Goal: Task Accomplishment & Management: Manage account settings

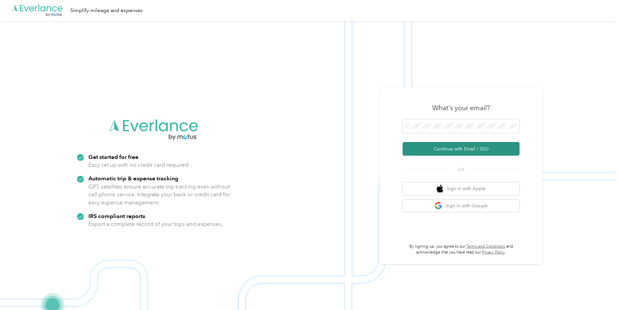
click at [446, 150] on button "Continue with Email / SSO" at bounding box center [460, 149] width 117 height 14
click at [459, 148] on button "Continue with Email / SSO" at bounding box center [460, 149] width 117 height 14
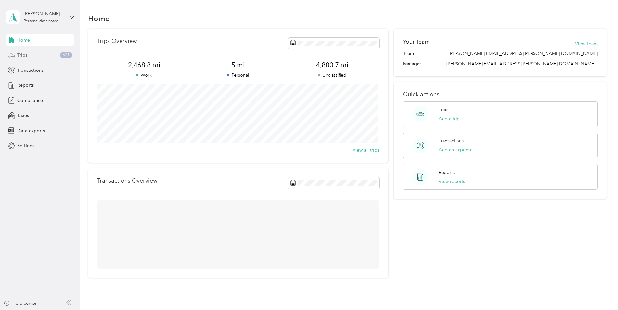
click at [40, 57] on div "Trips 621" at bounding box center [40, 55] width 68 height 12
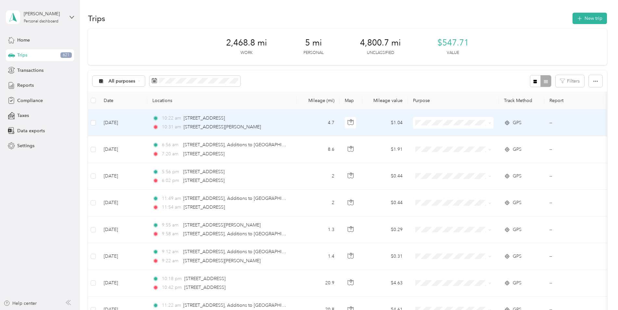
click at [517, 124] on span "GPS" at bounding box center [517, 122] width 9 height 7
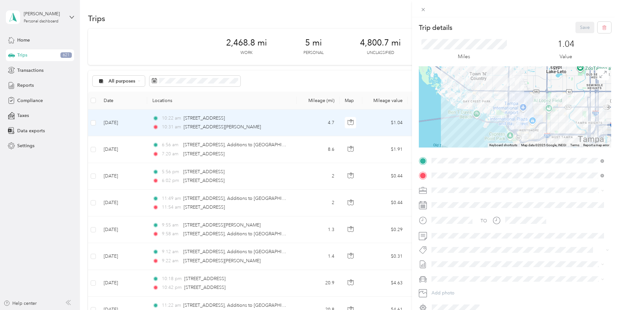
click at [422, 5] on div at bounding box center [515, 8] width 206 height 17
drag, startPoint x: 423, startPoint y: 9, endPoint x: 429, endPoint y: 14, distance: 7.2
click at [423, 9] on icon at bounding box center [423, 10] width 6 height 6
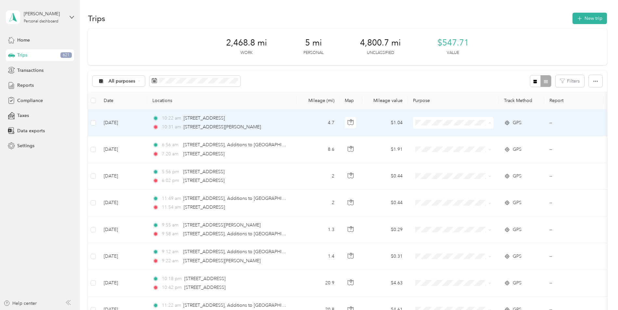
click at [452, 131] on li "Convergint Technologies" at bounding box center [453, 134] width 81 height 11
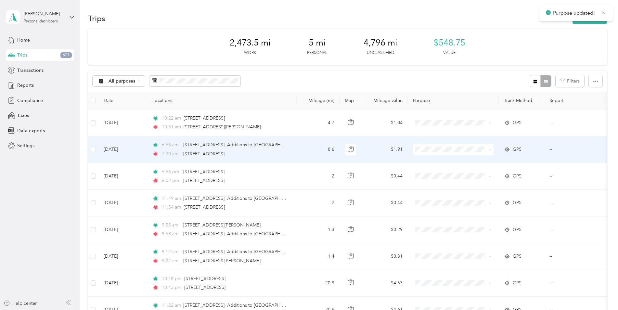
click at [448, 162] on span "Convergint Technologies" at bounding box center [459, 161] width 60 height 7
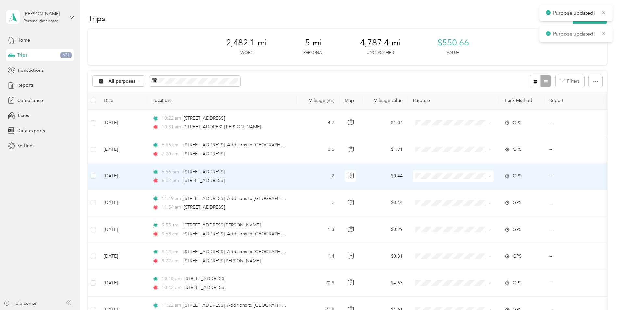
click at [448, 189] on li "Convergint Technologies" at bounding box center [453, 187] width 81 height 11
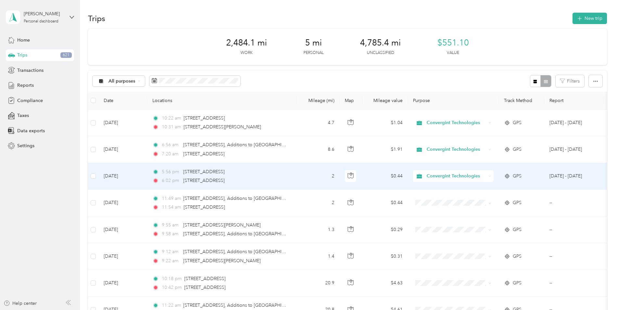
click at [430, 176] on span "Convergint Technologies" at bounding box center [456, 175] width 59 height 7
click at [434, 203] on body "[PERSON_NAME] Personal dashboard Home Trips 621 Transactions Reports Compliance…" at bounding box center [307, 155] width 615 height 310
click at [443, 177] on span "Convergint Technologies" at bounding box center [456, 175] width 59 height 7
click at [441, 199] on span "Personal" at bounding box center [459, 196] width 61 height 7
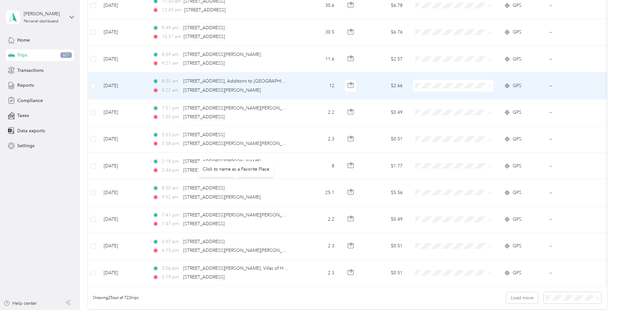
scroll to position [422, 0]
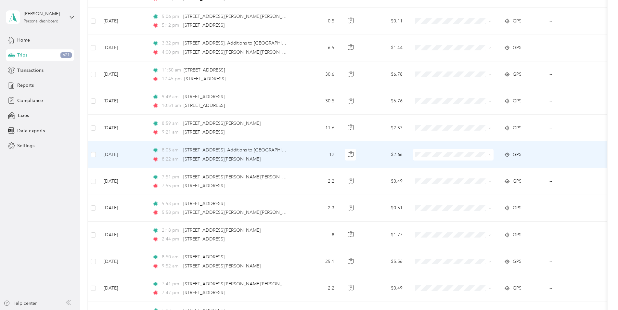
click at [426, 166] on span "Convergint Technologies" at bounding box center [452, 166] width 71 height 7
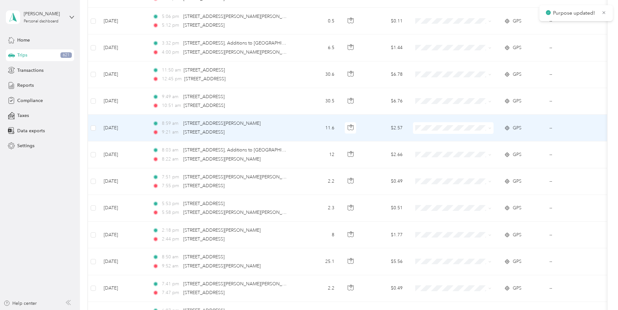
click at [423, 123] on span at bounding box center [453, 128] width 81 height 12
click at [426, 138] on span "Convergint Technologies" at bounding box center [452, 139] width 71 height 7
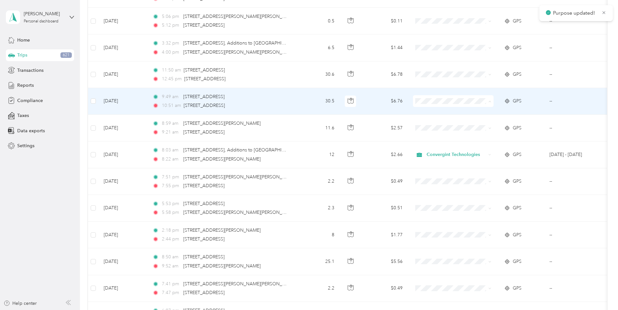
click at [425, 111] on icon at bounding box center [421, 113] width 8 height 5
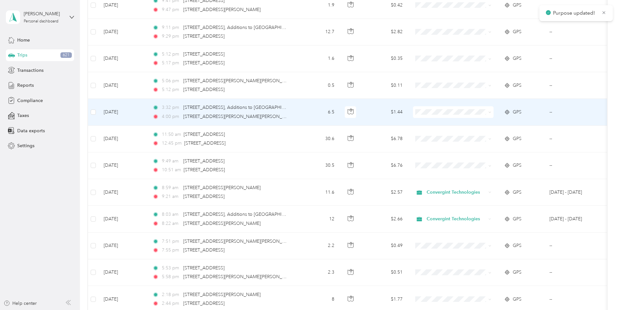
scroll to position [357, 0]
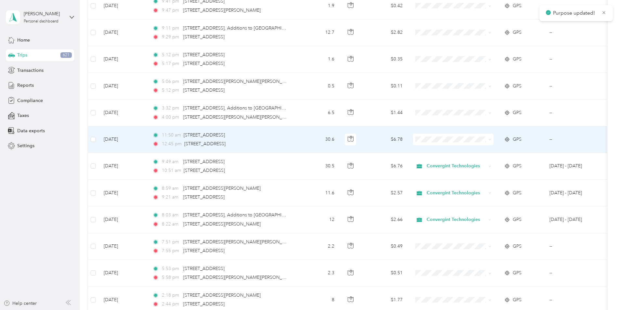
click at [437, 150] on span "Convergint Technologies" at bounding box center [459, 150] width 60 height 7
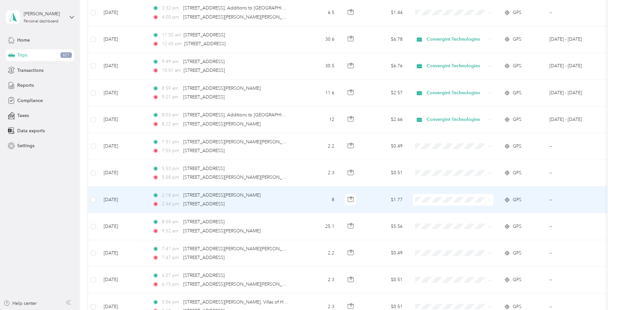
scroll to position [487, 0]
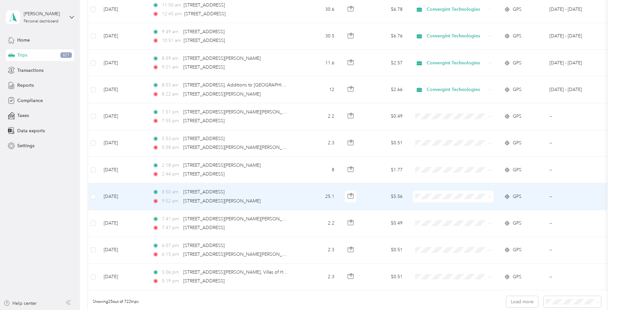
click at [437, 206] on span "Convergint Technologies" at bounding box center [459, 205] width 60 height 7
click at [322, 206] on td "25.1" at bounding box center [318, 196] width 43 height 27
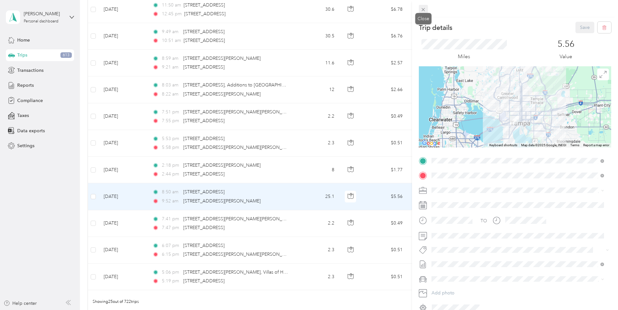
click at [422, 8] on icon at bounding box center [423, 10] width 6 height 6
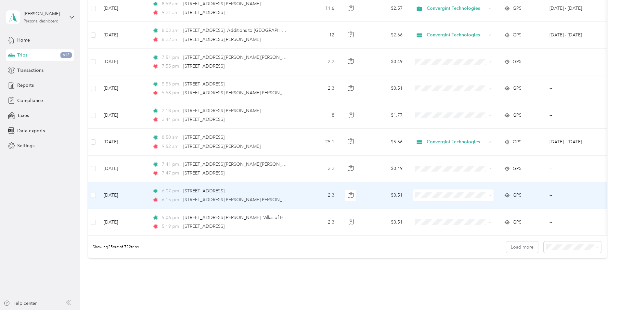
scroll to position [585, 0]
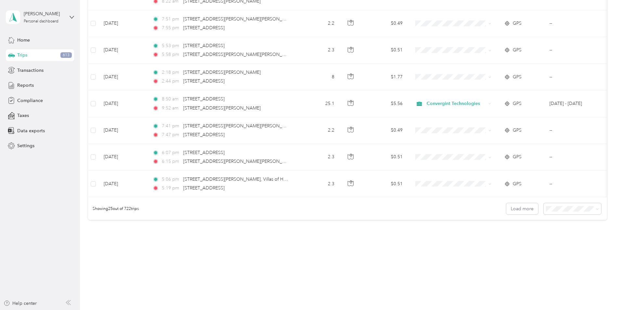
click at [568, 243] on span "100 per load" at bounding box center [559, 242] width 27 height 6
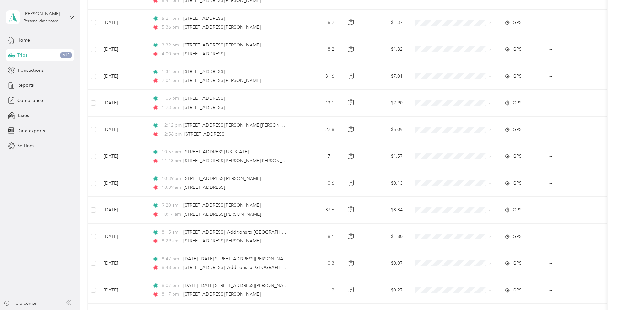
scroll to position [1754, 0]
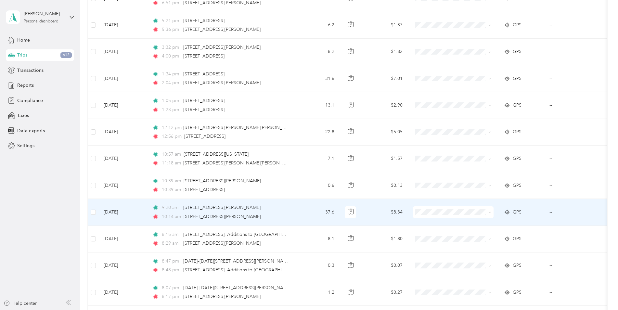
click at [431, 221] on span "Convergint Technologies" at bounding box center [459, 222] width 60 height 7
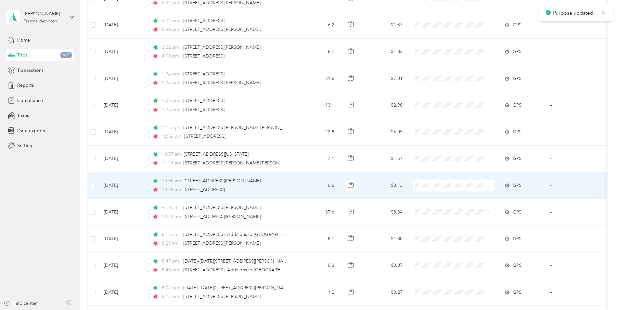
click at [424, 197] on icon at bounding box center [421, 197] width 8 height 5
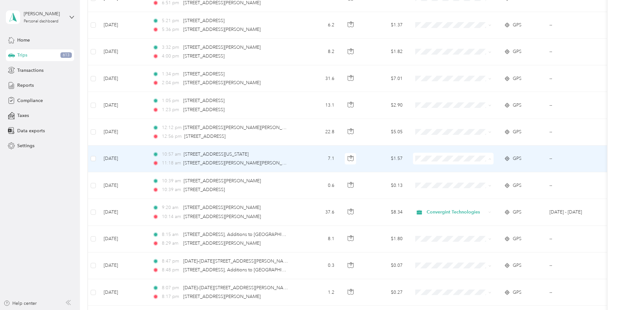
click at [422, 167] on li "Convergint Technologies" at bounding box center [453, 170] width 81 height 11
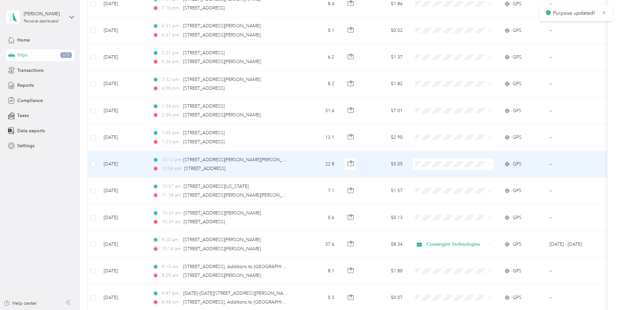
scroll to position [1722, 0]
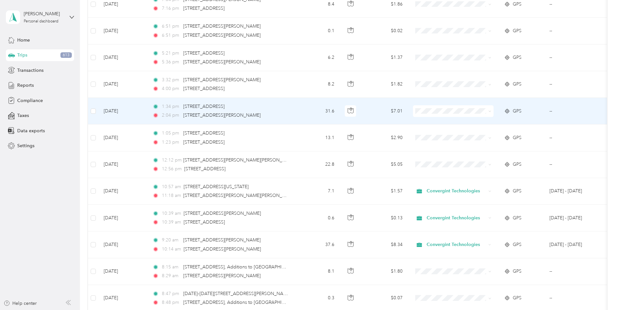
click at [437, 121] on span "Convergint Technologies" at bounding box center [459, 123] width 60 height 7
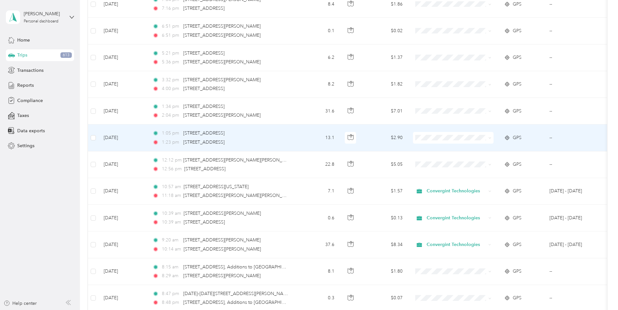
click at [434, 134] on span at bounding box center [453, 138] width 81 height 12
click at [437, 151] on span "Convergint Technologies" at bounding box center [459, 150] width 60 height 7
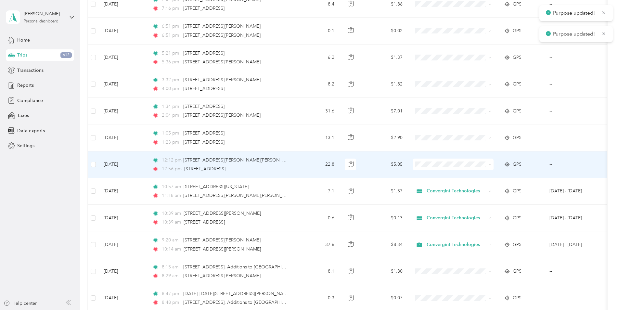
click at [438, 174] on span "Convergint Technologies" at bounding box center [459, 176] width 60 height 7
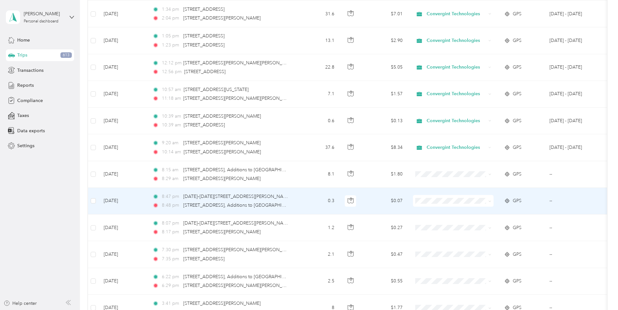
scroll to position [1819, 0]
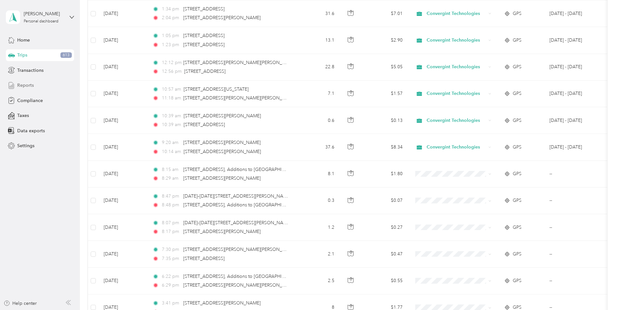
click at [33, 87] on span "Reports" at bounding box center [25, 85] width 17 height 7
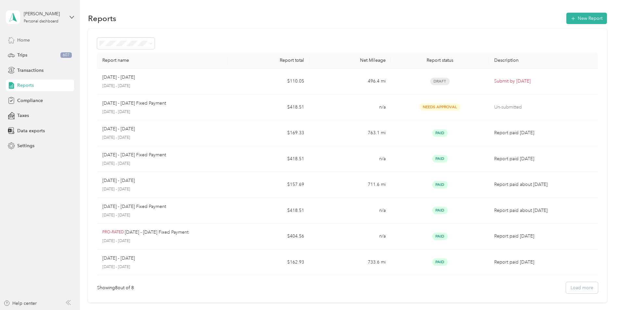
click at [33, 39] on div "Home" at bounding box center [40, 40] width 68 height 12
